Goal: Check status: Check status

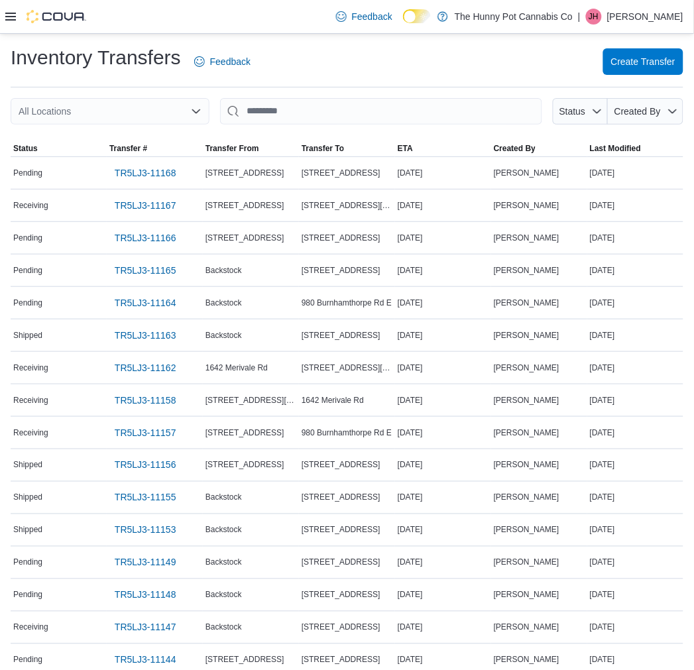
drag, startPoint x: 166, startPoint y: 109, endPoint x: 162, endPoint y: 130, distance: 20.8
click at [166, 109] on div "All Locations" at bounding box center [110, 111] width 199 height 27
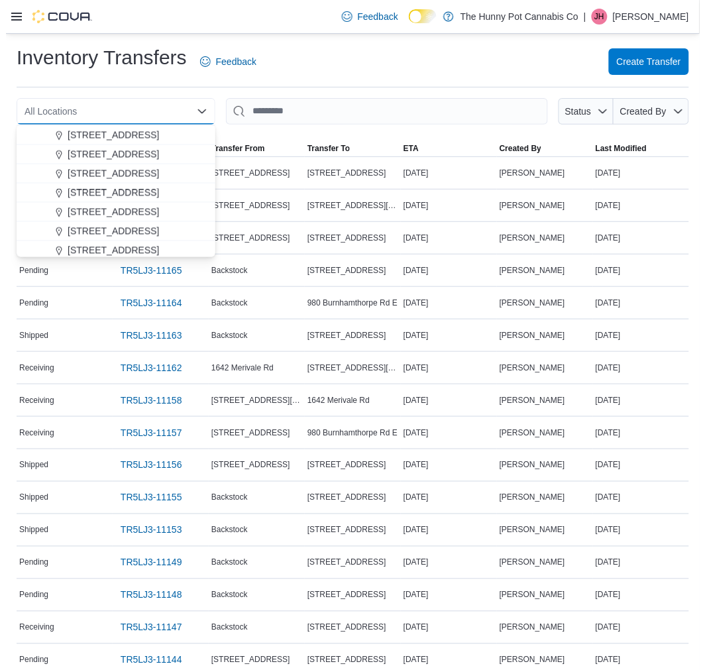
scroll to position [441, 0]
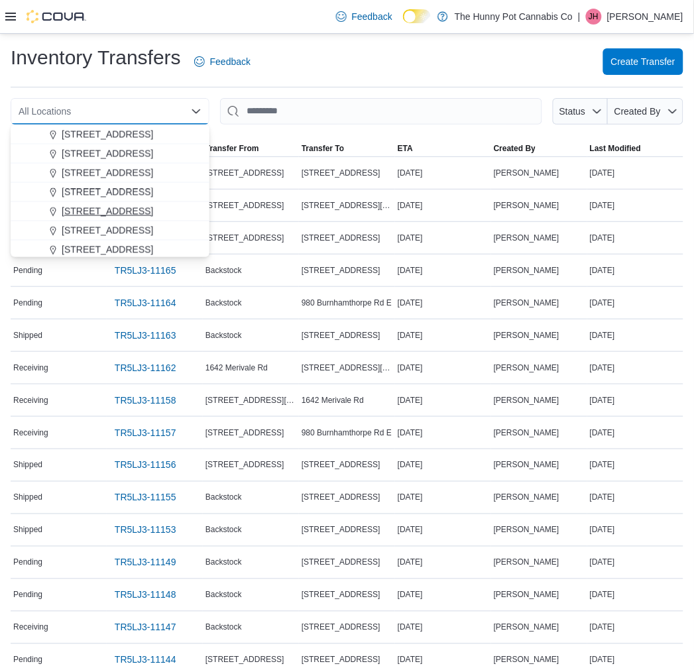
click at [119, 205] on span "[STREET_ADDRESS]" at bounding box center [107, 211] width 91 height 13
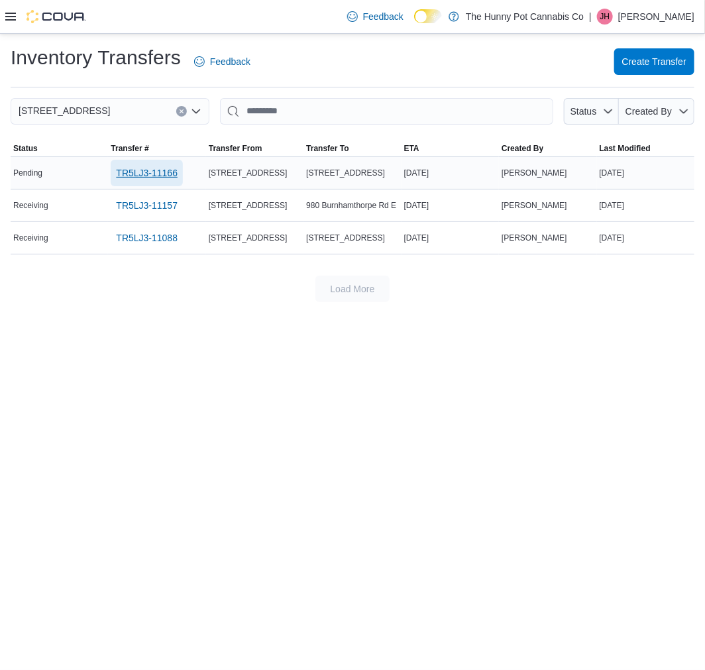
click at [144, 171] on span "TR5LJ3-11166" at bounding box center [147, 172] width 62 height 13
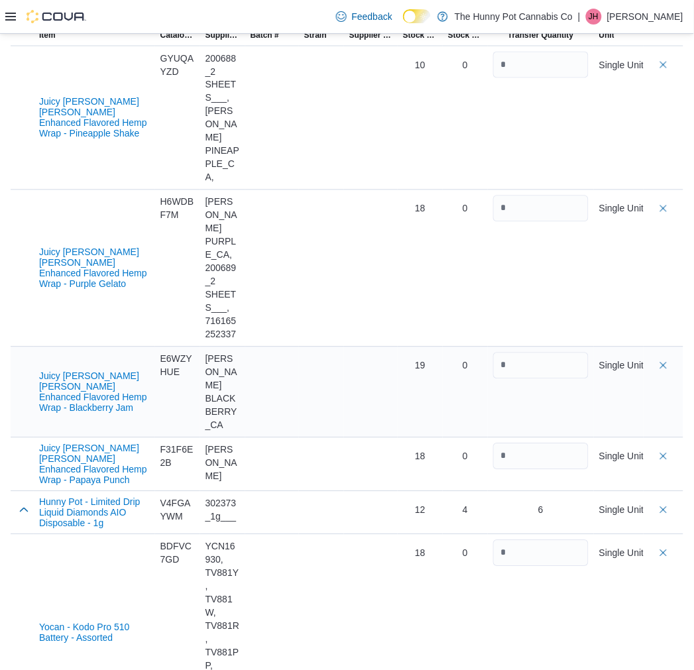
scroll to position [437, 0]
